Goal: Task Accomplishment & Management: Manage account settings

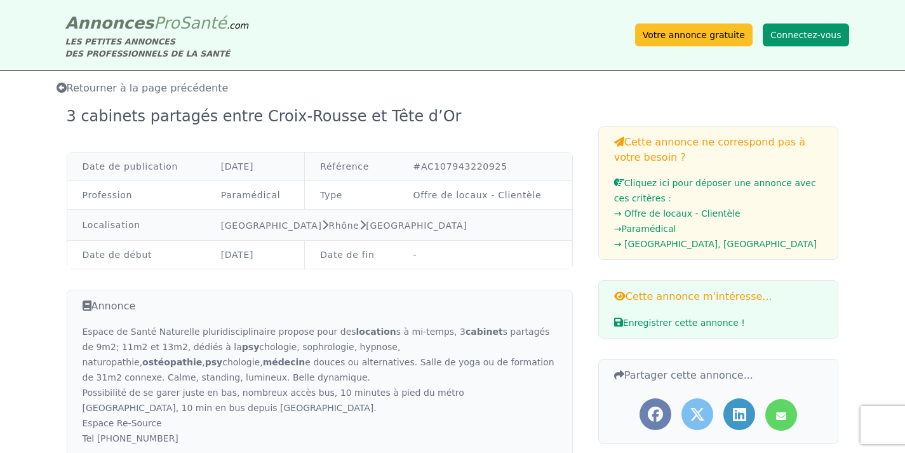
click at [820, 34] on button "Connectez-vous" at bounding box center [806, 34] width 86 height 23
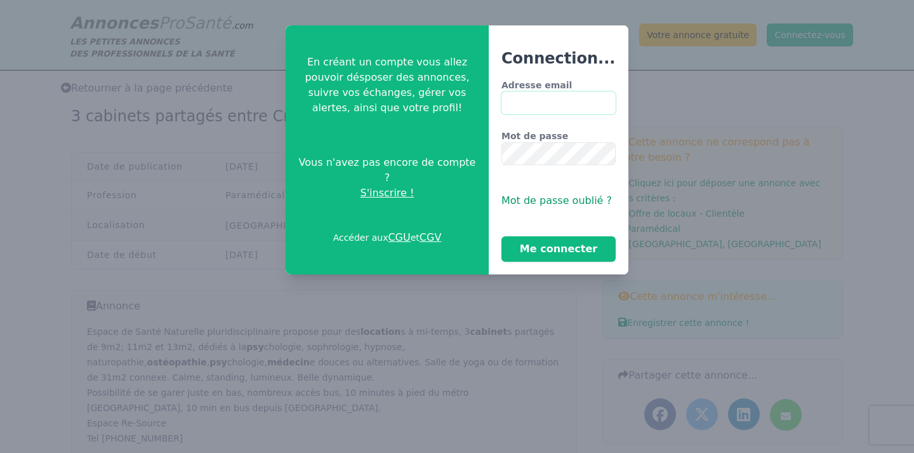
type input "**********"
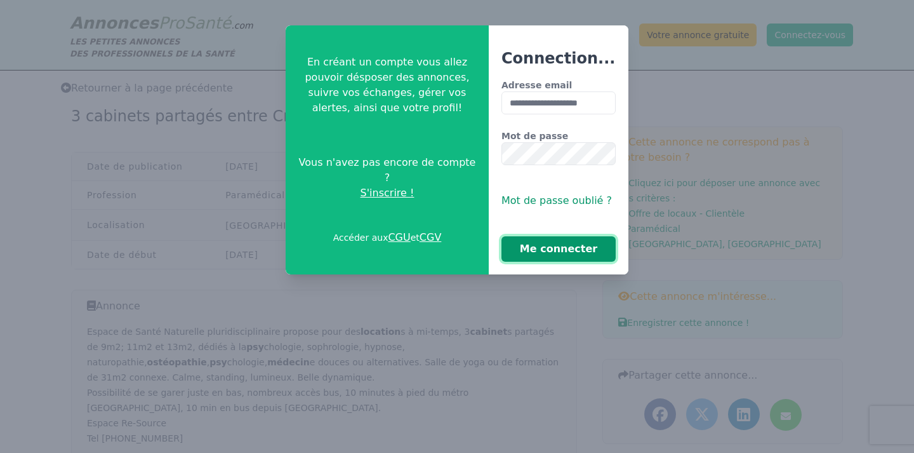
click at [574, 251] on button "Me connecter" at bounding box center [559, 248] width 114 height 25
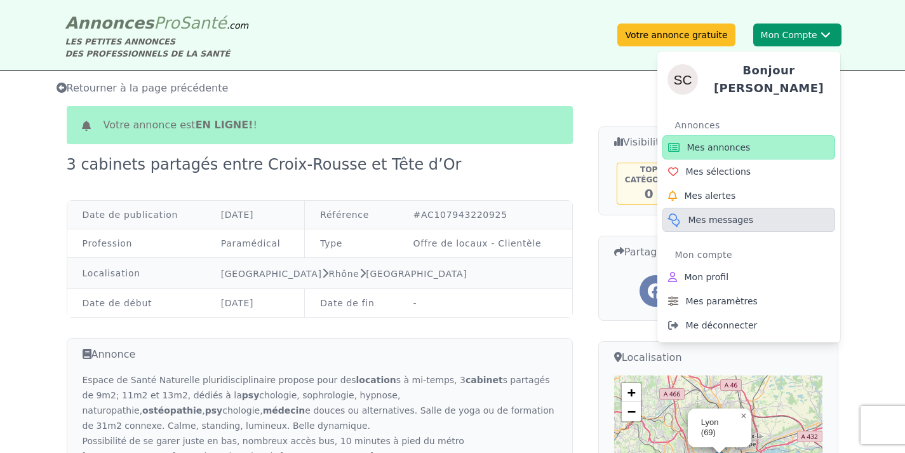
click at [733, 216] on span "Mes messages" at bounding box center [720, 219] width 65 height 13
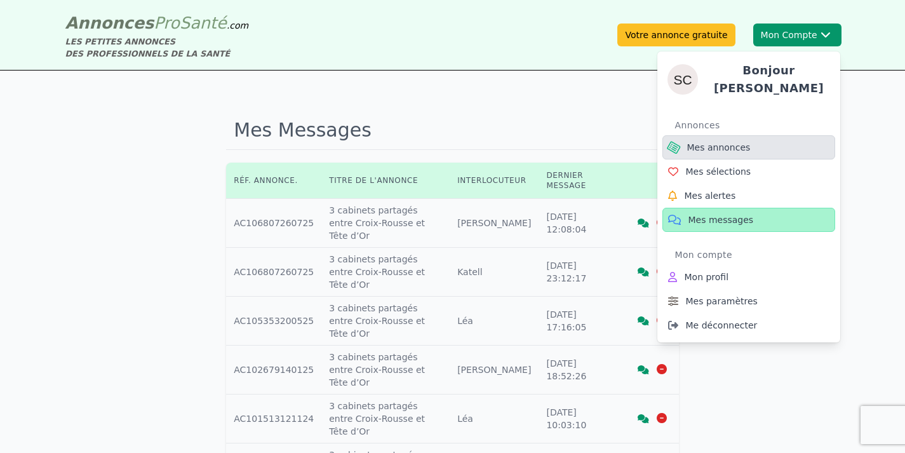
click at [728, 142] on span "Mes annonces" at bounding box center [719, 147] width 64 height 13
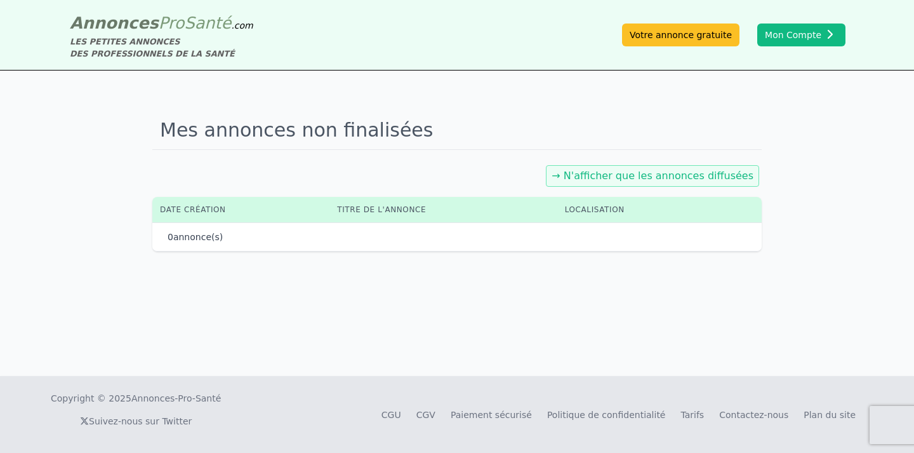
click at [738, 178] on link "→ N'afficher que les annonces diffusées" at bounding box center [653, 176] width 202 height 12
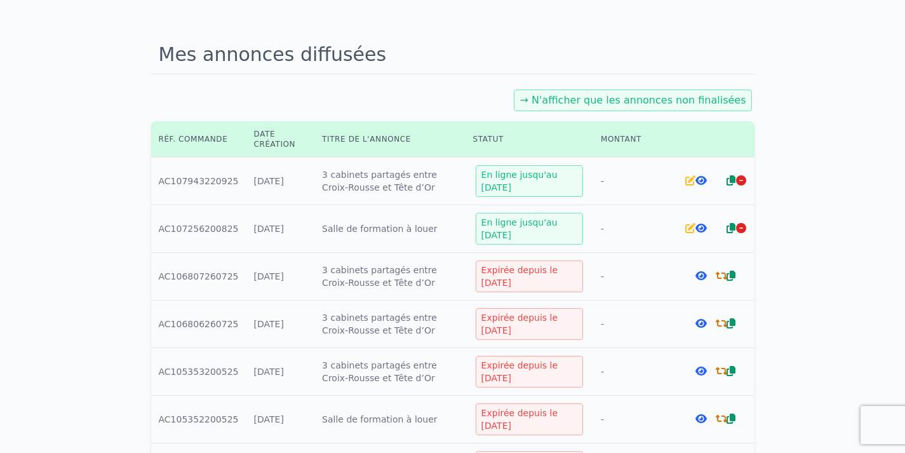
scroll to position [78, 0]
